Goal: Task Accomplishment & Management: Use online tool/utility

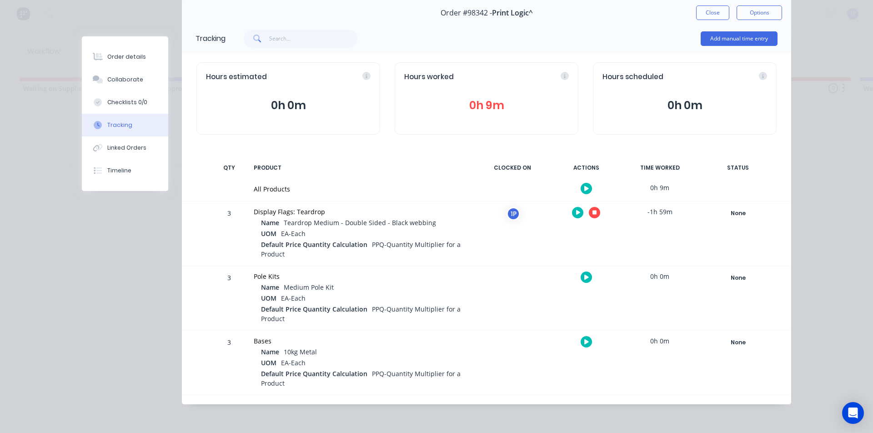
click at [592, 211] on icon "button" at bounding box center [594, 213] width 5 height 6
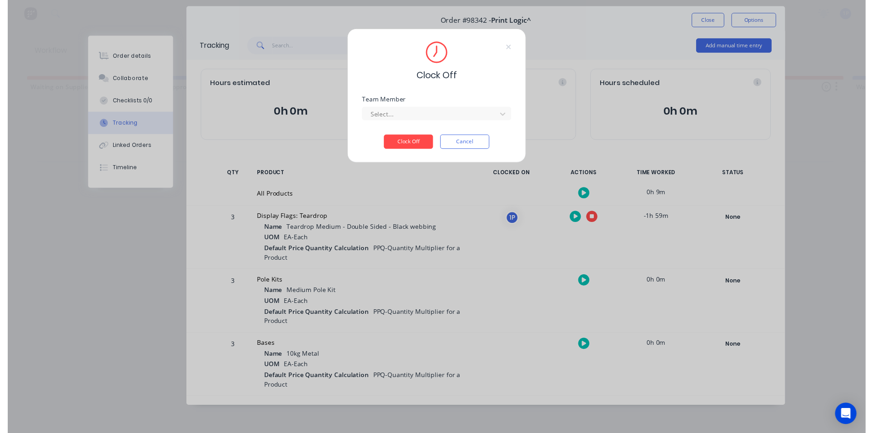
scroll to position [30, 0]
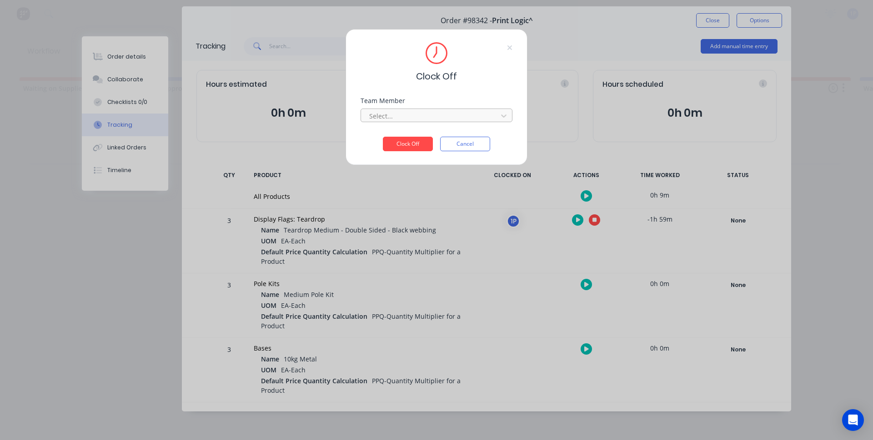
click at [441, 115] on div at bounding box center [430, 115] width 125 height 11
click at [427, 130] on div "1Roll to Roll Printing" at bounding box center [436, 136] width 152 height 17
click at [418, 147] on button "Clock Off" at bounding box center [408, 144] width 50 height 15
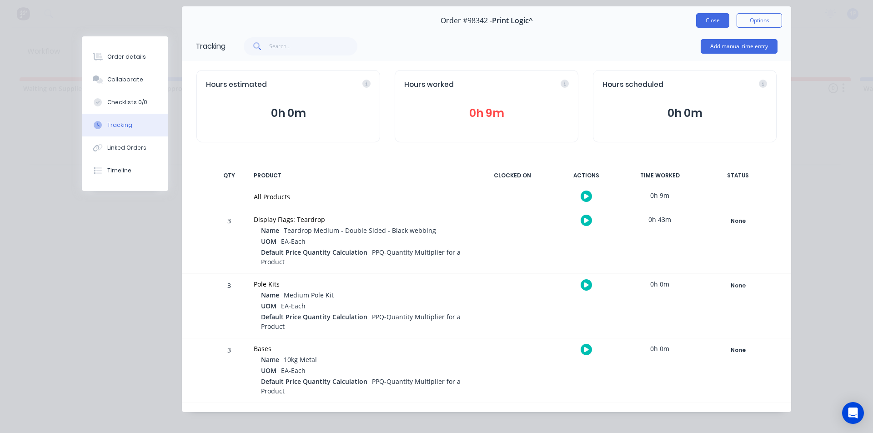
click at [696, 22] on button "Close" at bounding box center [712, 20] width 33 height 15
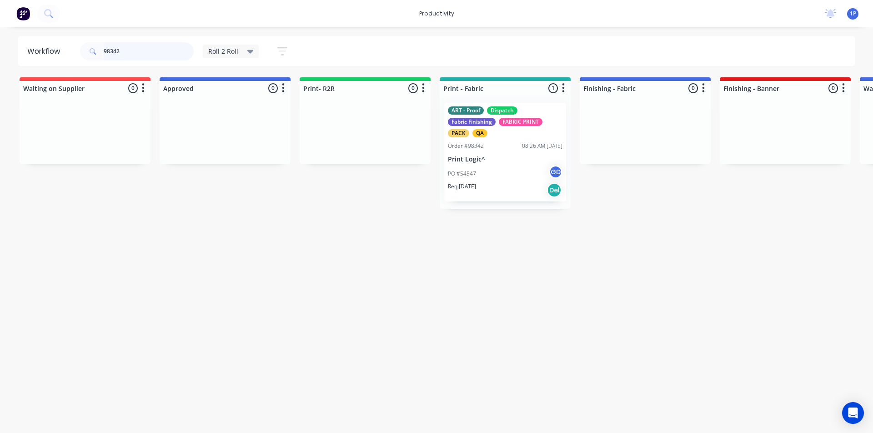
click at [176, 56] on input "98342" at bounding box center [149, 51] width 90 height 18
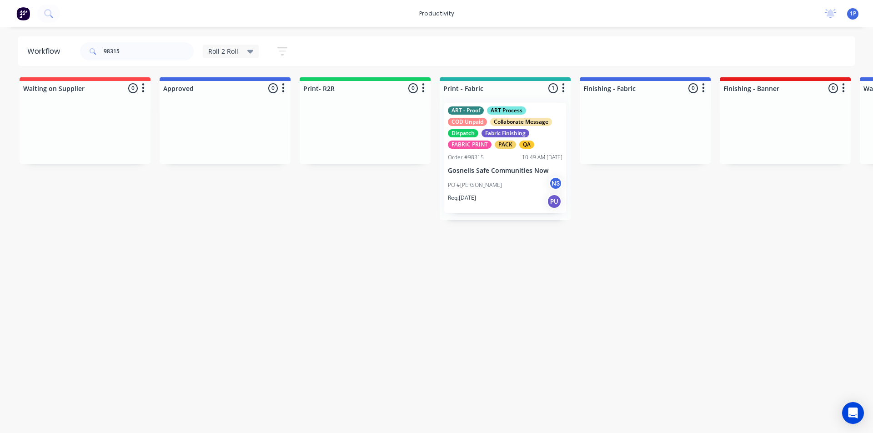
click at [479, 164] on div "ART - Proof ART Process COD Unpaid Collaborate Message Dispatch Fabric Finishin…" at bounding box center [505, 158] width 122 height 110
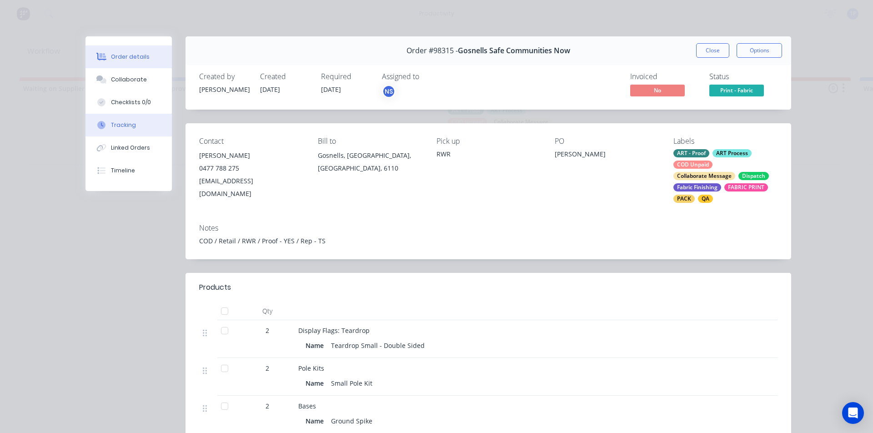
click at [147, 123] on button "Tracking" at bounding box center [128, 125] width 86 height 23
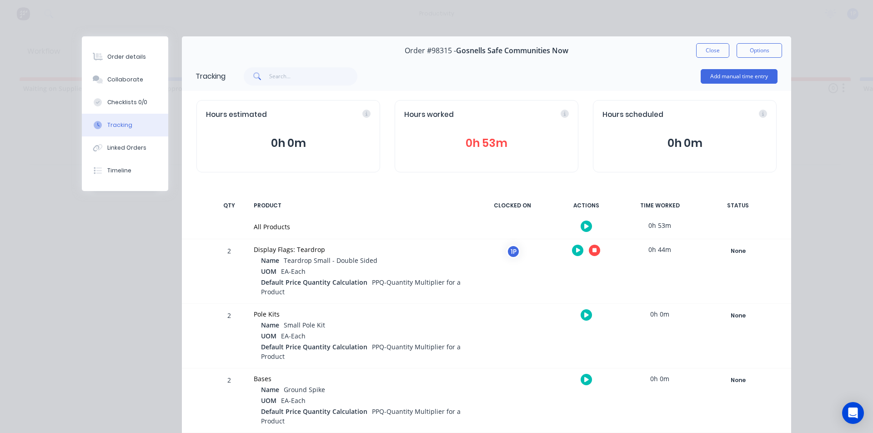
click at [592, 248] on icon "button" at bounding box center [594, 250] width 5 height 6
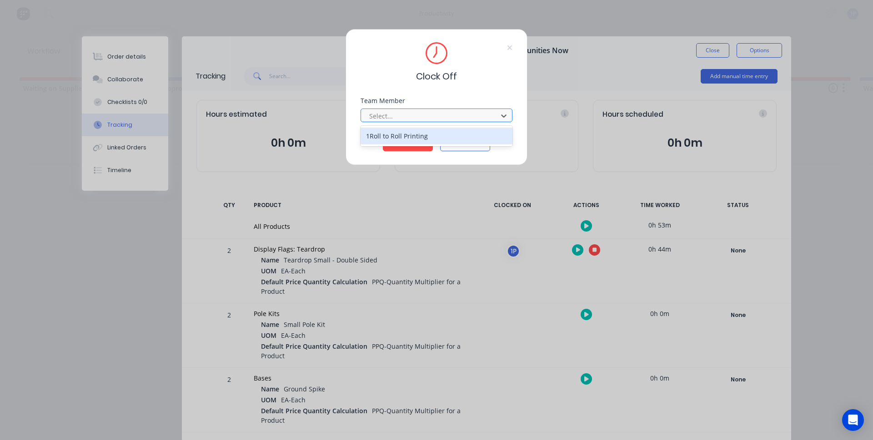
click at [380, 119] on div at bounding box center [430, 115] width 125 height 11
click at [377, 141] on div "1Roll to Roll Printing" at bounding box center [436, 136] width 152 height 17
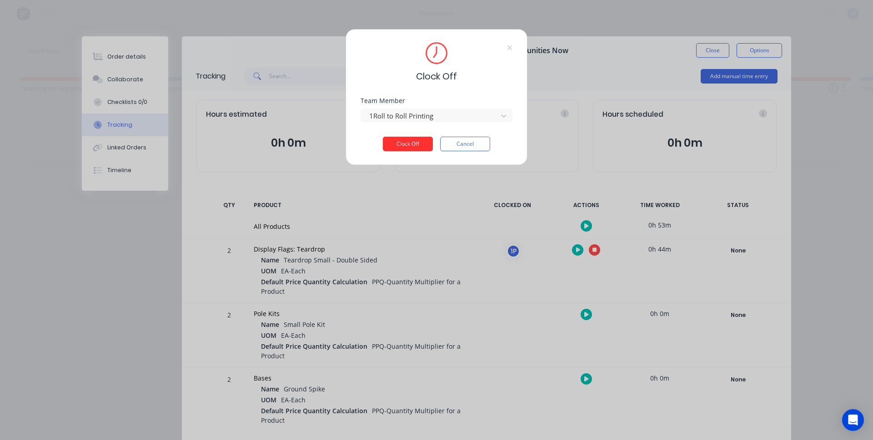
click at [394, 150] on button "Clock Off" at bounding box center [408, 144] width 50 height 15
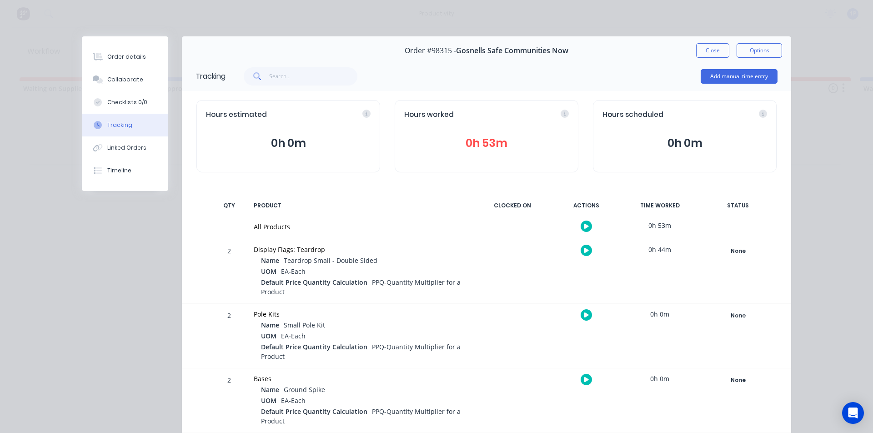
click at [702, 43] on div "Order #98315 - Gosnells Safe Communities Now Close Options" at bounding box center [486, 50] width 609 height 29
click at [705, 55] on button "Close" at bounding box center [712, 50] width 33 height 15
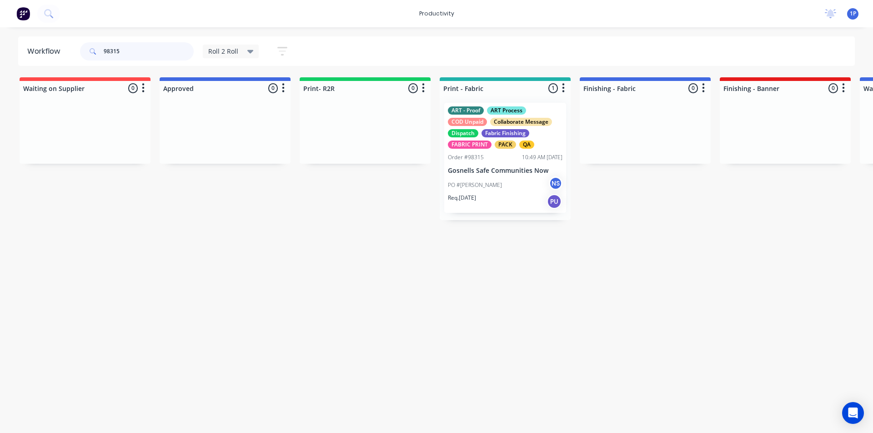
click at [164, 52] on input "98315" at bounding box center [149, 51] width 90 height 18
type input "98283"
click at [535, 163] on div "ART - Proof ART Process COD Unpaid Collaborate Message Dispatch Fabric Finishin…" at bounding box center [505, 158] width 122 height 110
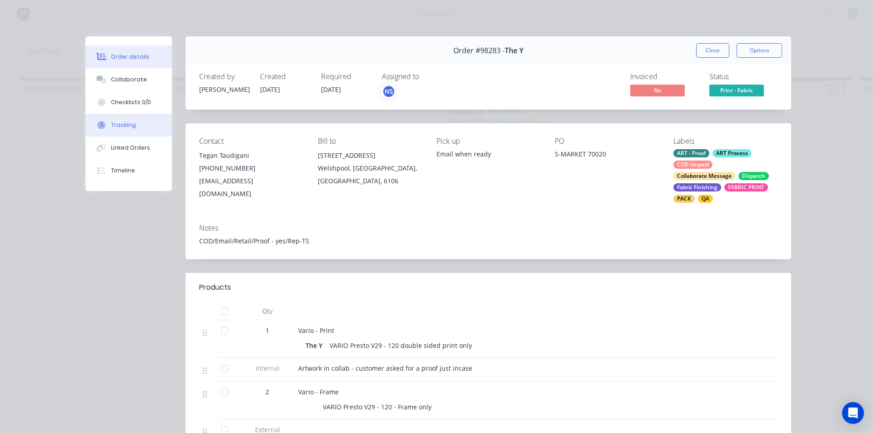
click at [146, 132] on button "Tracking" at bounding box center [128, 125] width 86 height 23
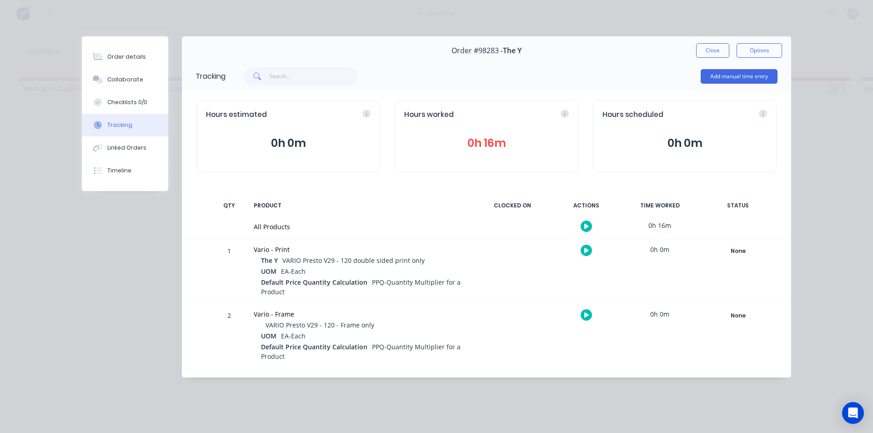
click at [589, 247] on button "button" at bounding box center [585, 250] width 11 height 11
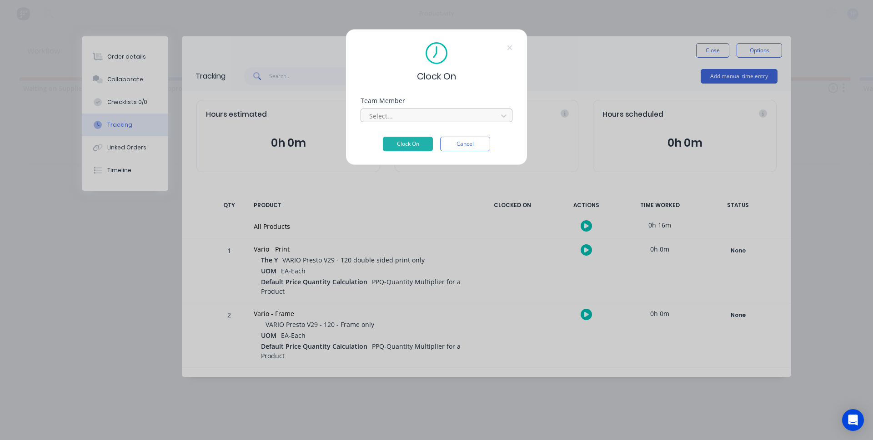
click at [363, 112] on div "Select..." at bounding box center [436, 116] width 152 height 14
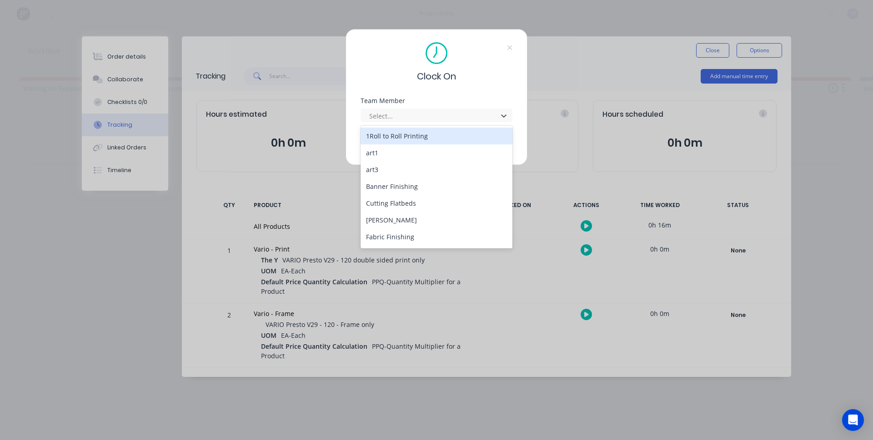
click at [372, 135] on div "1Roll to Roll Printing" at bounding box center [436, 136] width 152 height 17
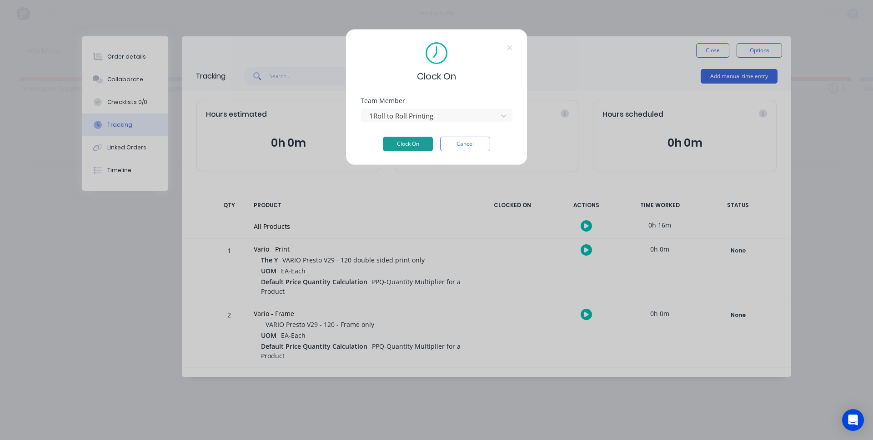
click at [390, 140] on button "Clock On" at bounding box center [408, 144] width 50 height 15
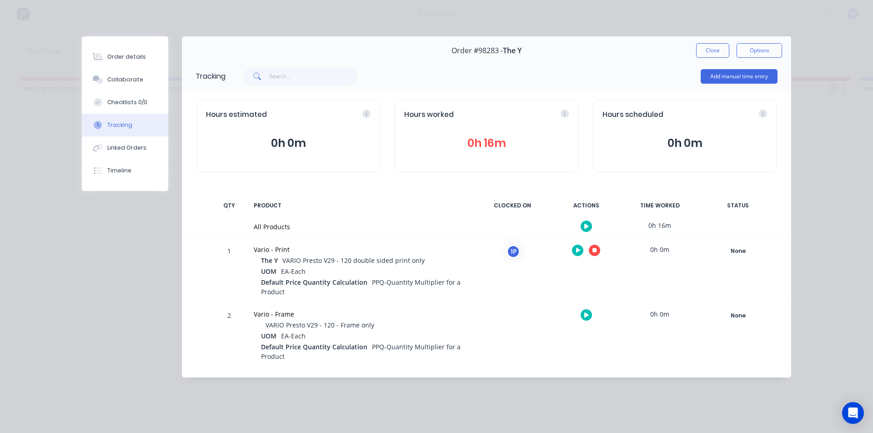
click at [594, 251] on icon "button" at bounding box center [594, 250] width 5 height 5
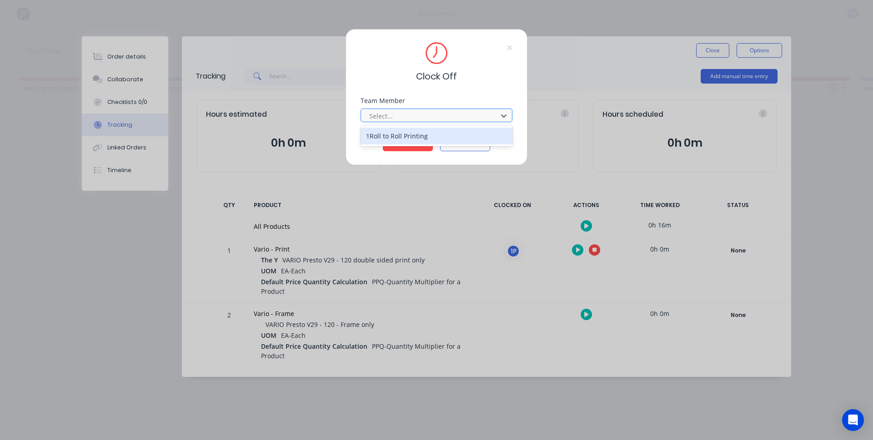
click at [408, 115] on div at bounding box center [430, 115] width 125 height 11
click at [403, 136] on div "1Roll to Roll Printing" at bounding box center [436, 136] width 152 height 17
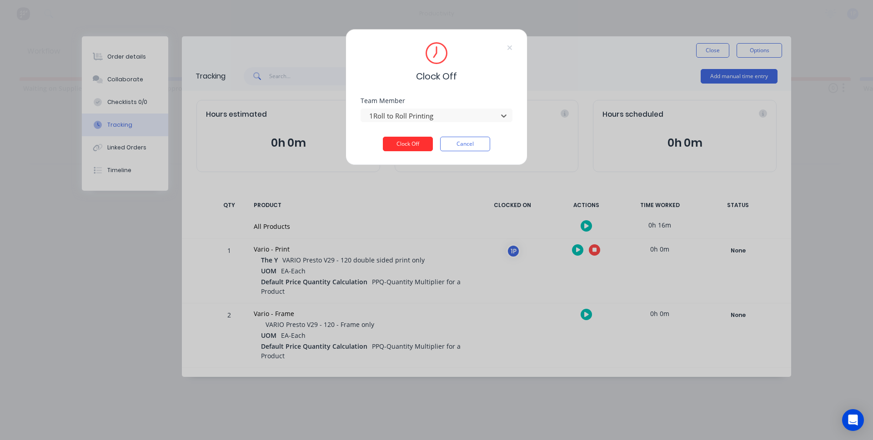
click at [405, 145] on button "Clock Off" at bounding box center [408, 144] width 50 height 15
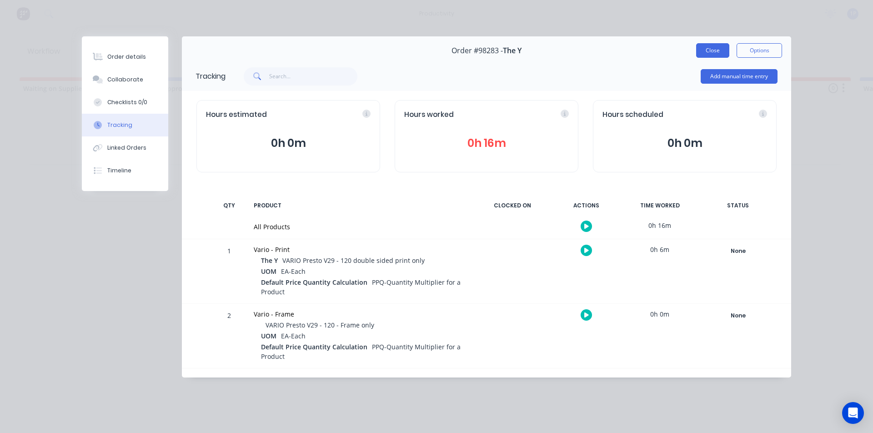
click at [705, 50] on button "Close" at bounding box center [712, 50] width 33 height 15
